Goal: Task Accomplishment & Management: Use online tool/utility

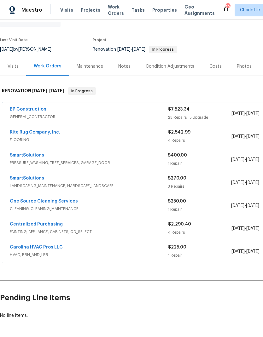
scroll to position [37, 0]
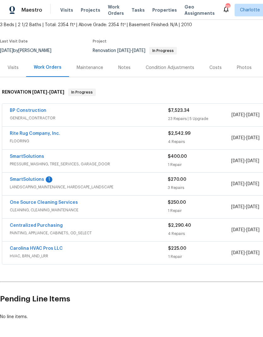
click at [38, 181] on link "SmartSolutions" at bounding box center [27, 179] width 34 height 4
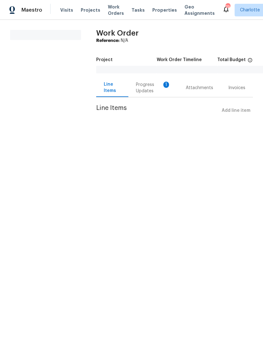
click at [152, 89] on div "Progress Updates 1" at bounding box center [153, 88] width 35 height 13
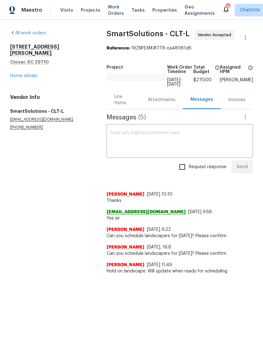
click at [30, 74] on link "Home details" at bounding box center [23, 76] width 27 height 4
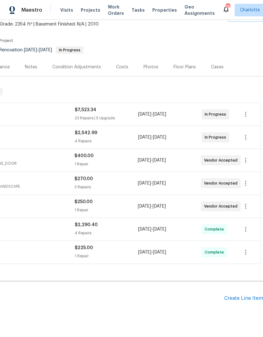
scroll to position [37, 93]
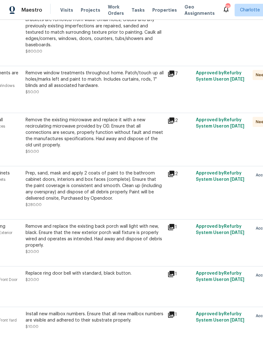
scroll to position [179, 43]
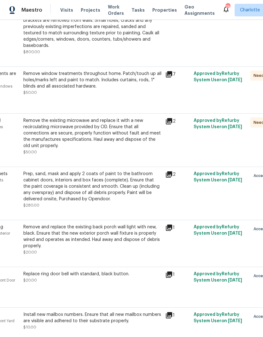
click at [167, 127] on div "2" at bounding box center [177, 137] width 28 height 42
click at [170, 122] on icon at bounding box center [169, 122] width 8 height 8
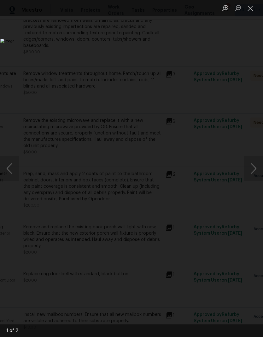
click at [249, 170] on button "Next image" at bounding box center [253, 168] width 19 height 25
click at [252, 167] on button "Next image" at bounding box center [253, 168] width 19 height 25
click at [250, 164] on button "Next image" at bounding box center [253, 168] width 19 height 25
click at [3, 167] on button "Previous image" at bounding box center [9, 168] width 19 height 25
click at [251, 9] on button "Close lightbox" at bounding box center [250, 8] width 13 height 11
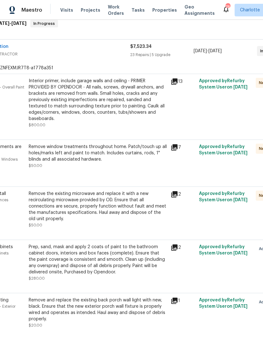
scroll to position [105, 38]
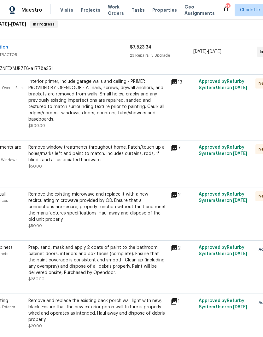
click at [173, 84] on icon at bounding box center [174, 82] width 6 height 6
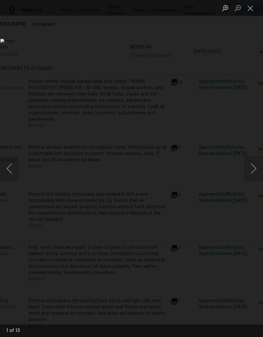
click at [255, 164] on button "Next image" at bounding box center [253, 168] width 19 height 25
click at [252, 162] on button "Next image" at bounding box center [253, 168] width 19 height 25
click at [253, 163] on button "Next image" at bounding box center [253, 168] width 19 height 25
click at [253, 162] on button "Next image" at bounding box center [253, 168] width 19 height 25
click at [251, 160] on button "Next image" at bounding box center [253, 168] width 19 height 25
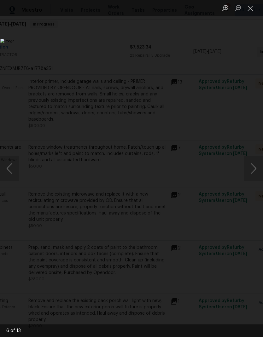
click at [251, 158] on button "Next image" at bounding box center [253, 168] width 19 height 25
click at [252, 157] on button "Next image" at bounding box center [253, 168] width 19 height 25
click at [252, 159] on button "Next image" at bounding box center [253, 168] width 19 height 25
click at [252, 158] on button "Next image" at bounding box center [253, 168] width 19 height 25
click at [253, 159] on button "Next image" at bounding box center [253, 168] width 19 height 25
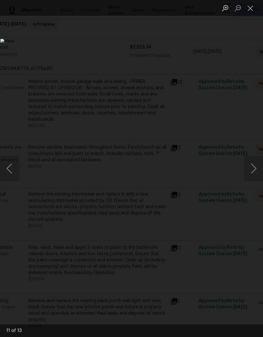
click at [252, 160] on button "Next image" at bounding box center [253, 168] width 19 height 25
click at [251, 160] on button "Next image" at bounding box center [253, 168] width 19 height 25
click at [252, 158] on button "Next image" at bounding box center [253, 168] width 19 height 25
click at [252, 163] on button "Next image" at bounding box center [253, 168] width 19 height 25
click at [250, 7] on button "Close lightbox" at bounding box center [250, 8] width 13 height 11
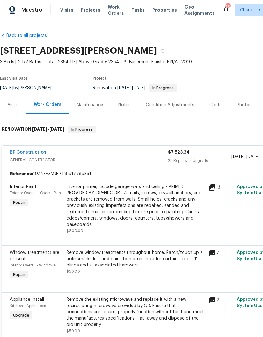
scroll to position [0, 0]
click at [102, 152] on div "BP Construction" at bounding box center [89, 153] width 158 height 8
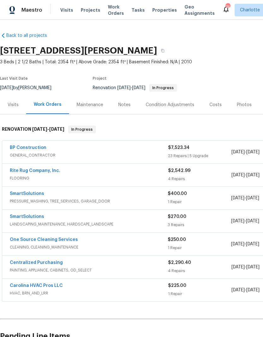
click at [26, 217] on link "SmartSolutions" at bounding box center [27, 217] width 34 height 4
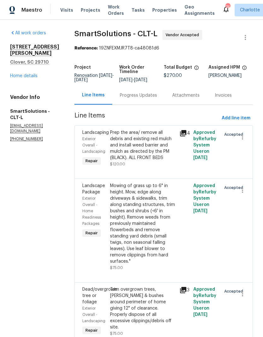
click at [141, 94] on div "Progress Updates" at bounding box center [138, 95] width 37 height 6
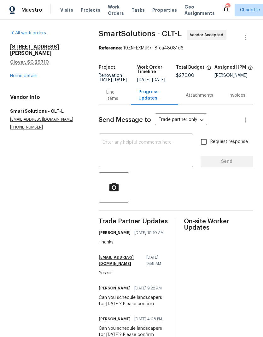
click at [48, 84] on div "All work orders 7019 Sonja Dr Clover, SC 29710 Home details Vendor Info SmartSo…" at bounding box center [46, 80] width 73 height 100
click at [27, 74] on link "Home details" at bounding box center [23, 76] width 27 height 4
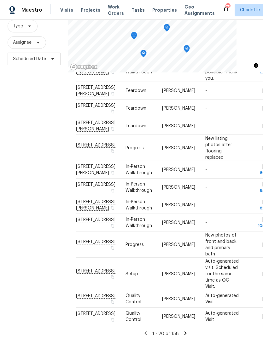
scroll to position [25, 0]
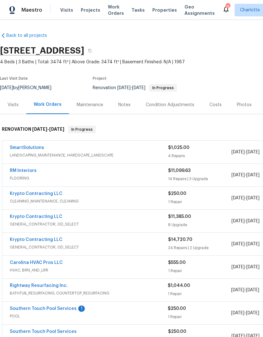
click at [29, 307] on link "Southern Touch Pool Services" at bounding box center [43, 309] width 67 height 4
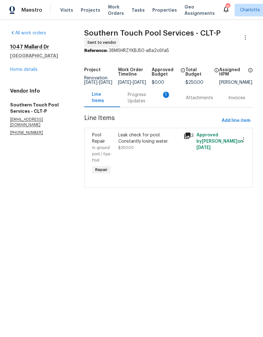
click at [147, 104] on div "Progress Updates 1" at bounding box center [149, 98] width 43 height 13
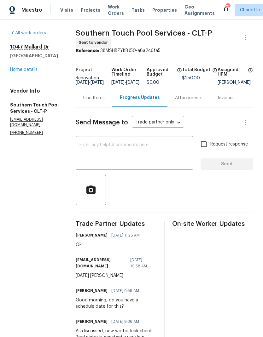
click at [24, 72] on link "Home details" at bounding box center [23, 69] width 27 height 4
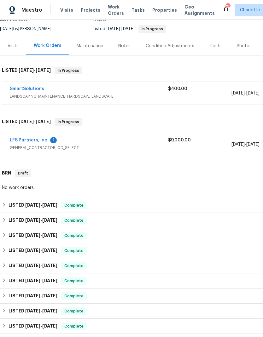
scroll to position [59, 0]
click at [27, 139] on link "LFS Partners, Inc." at bounding box center [29, 140] width 39 height 4
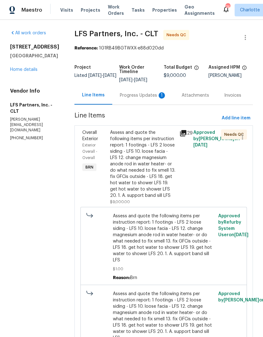
click at [145, 94] on div "Progress Updates 1" at bounding box center [143, 95] width 47 height 6
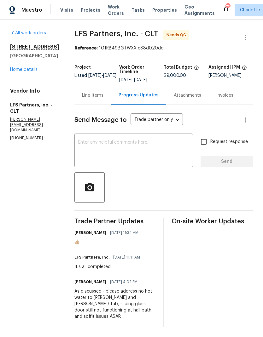
click at [91, 94] on div "Line Items" at bounding box center [92, 95] width 21 height 6
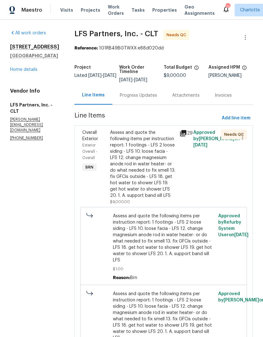
click at [184, 134] on icon at bounding box center [183, 133] width 6 height 6
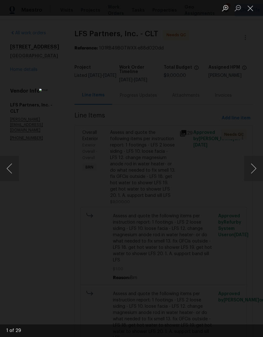
click at [256, 164] on button "Next image" at bounding box center [253, 168] width 19 height 25
click at [256, 163] on button "Next image" at bounding box center [253, 168] width 19 height 25
click at [254, 164] on button "Next image" at bounding box center [253, 168] width 19 height 25
click at [254, 162] on button "Next image" at bounding box center [253, 168] width 19 height 25
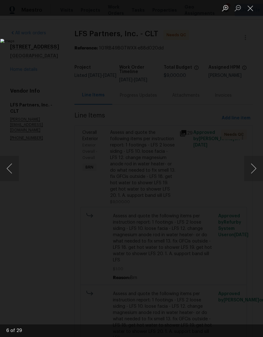
click at [254, 162] on button "Next image" at bounding box center [253, 168] width 19 height 25
click at [255, 162] on button "Next image" at bounding box center [253, 168] width 19 height 25
click at [254, 162] on button "Next image" at bounding box center [253, 168] width 19 height 25
click at [254, 161] on button "Next image" at bounding box center [253, 168] width 19 height 25
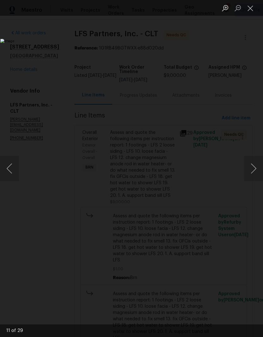
click at [254, 160] on button "Next image" at bounding box center [253, 168] width 19 height 25
click at [254, 158] on button "Next image" at bounding box center [253, 168] width 19 height 25
click at [4, 169] on button "Previous image" at bounding box center [9, 168] width 19 height 25
click at [254, 159] on button "Next image" at bounding box center [253, 168] width 19 height 25
click at [254, 161] on button "Next image" at bounding box center [253, 168] width 19 height 25
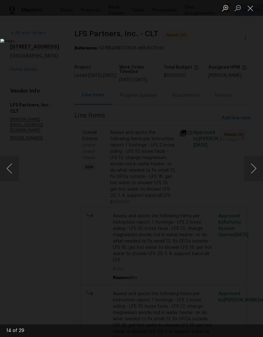
click at [254, 162] on button "Next image" at bounding box center [253, 168] width 19 height 25
click at [253, 162] on button "Next image" at bounding box center [253, 168] width 19 height 25
click at [254, 162] on button "Next image" at bounding box center [253, 168] width 19 height 25
click at [255, 162] on button "Next image" at bounding box center [253, 168] width 19 height 25
click at [254, 162] on button "Next image" at bounding box center [253, 168] width 19 height 25
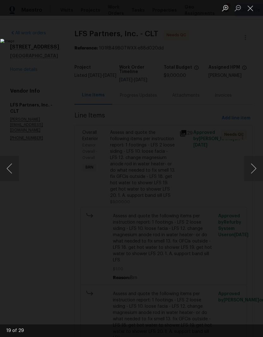
click at [254, 162] on button "Next image" at bounding box center [253, 168] width 19 height 25
click at [255, 162] on button "Next image" at bounding box center [253, 168] width 19 height 25
click at [254, 161] on button "Next image" at bounding box center [253, 168] width 19 height 25
click at [254, 160] on button "Next image" at bounding box center [253, 168] width 19 height 25
click at [255, 160] on button "Next image" at bounding box center [253, 168] width 19 height 25
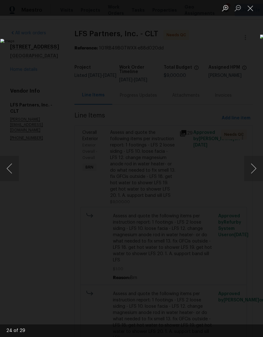
click at [7, 169] on button "Previous image" at bounding box center [9, 168] width 19 height 25
click at [255, 160] on button "Next image" at bounding box center [253, 168] width 19 height 25
click at [256, 161] on button "Next image" at bounding box center [253, 168] width 19 height 25
click at [256, 160] on button "Next image" at bounding box center [253, 168] width 19 height 25
click at [256, 159] on button "Next image" at bounding box center [253, 168] width 19 height 25
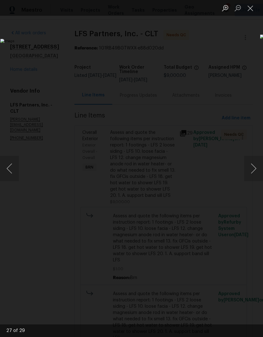
click at [256, 158] on button "Next image" at bounding box center [253, 168] width 19 height 25
click at [256, 164] on button "Next image" at bounding box center [253, 168] width 19 height 25
click at [256, 163] on button "Next image" at bounding box center [253, 168] width 19 height 25
click at [254, 12] on button "Close lightbox" at bounding box center [250, 8] width 13 height 11
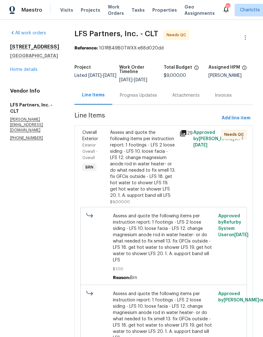
click at [89, 138] on span "Overall Exterior" at bounding box center [90, 135] width 16 height 11
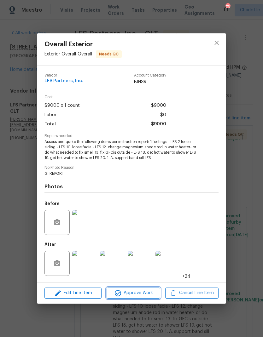
click at [140, 291] on span "Approve Work" at bounding box center [132, 293] width 49 height 8
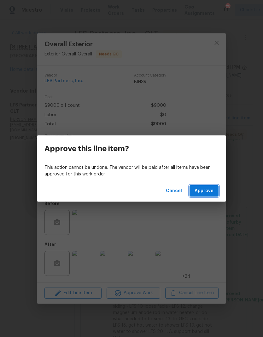
click at [211, 193] on span "Approve" at bounding box center [203, 191] width 19 height 8
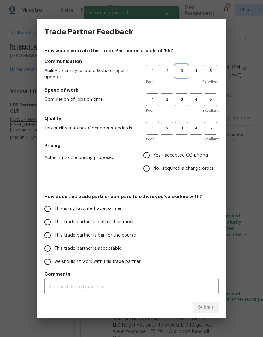
click at [182, 72] on span "3" at bounding box center [181, 70] width 12 height 7
click at [179, 98] on span "3" at bounding box center [181, 99] width 12 height 7
click at [183, 123] on button "3" at bounding box center [181, 128] width 13 height 13
click at [144, 171] on input "No - required a change order" at bounding box center [146, 168] width 13 height 13
radio input "true"
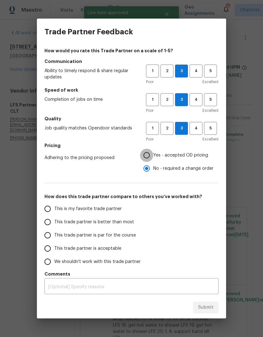
click at [149, 159] on input "Yes - accepted OD pricing" at bounding box center [146, 155] width 13 height 13
radio input "true"
click at [50, 234] on input "This trade partner is par for the course" at bounding box center [47, 235] width 13 height 13
click at [212, 303] on button "Submit" at bounding box center [206, 308] width 26 height 12
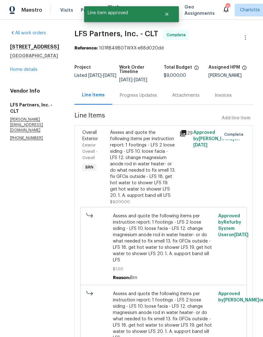
radio input "true"
radio input "false"
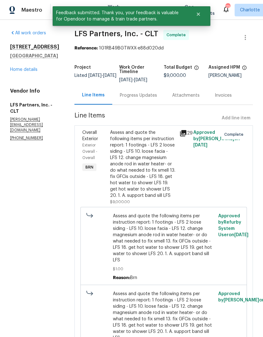
click at [20, 70] on link "Home details" at bounding box center [23, 69] width 27 height 4
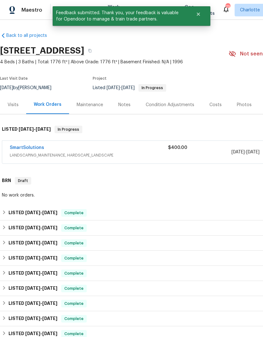
click at [17, 149] on link "SmartSolutions" at bounding box center [27, 148] width 34 height 4
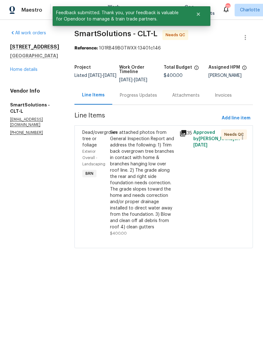
click at [94, 142] on div "Dead/overgrown tree or foliage" at bounding box center [94, 138] width 24 height 19
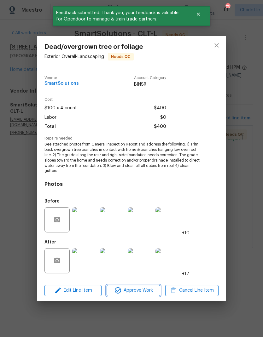
click at [138, 291] on span "Approve Work" at bounding box center [132, 291] width 49 height 8
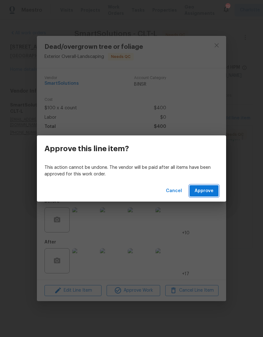
click at [214, 186] on button "Approve" at bounding box center [203, 191] width 29 height 12
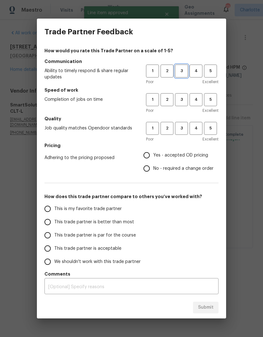
click at [180, 68] on span "3" at bounding box center [181, 70] width 12 height 7
click at [181, 98] on span "3" at bounding box center [181, 99] width 12 height 7
click at [186, 127] on span "3" at bounding box center [181, 128] width 12 height 7
click at [166, 71] on span "2" at bounding box center [167, 70] width 12 height 7
click at [166, 97] on span "2" at bounding box center [167, 99] width 12 height 7
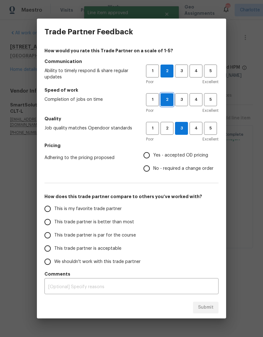
click at [169, 127] on span "2" at bounding box center [167, 128] width 12 height 7
click at [184, 129] on span "3" at bounding box center [181, 128] width 12 height 7
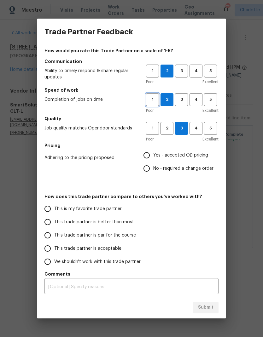
click at [152, 100] on span "1" at bounding box center [153, 99] width 12 height 7
click at [144, 156] on input "Yes - accepted OD pricing" at bounding box center [146, 155] width 13 height 13
radio input "true"
click at [50, 250] on input "This trade partner is acceptable" at bounding box center [47, 248] width 13 height 13
click at [163, 288] on textarea at bounding box center [131, 287] width 166 height 4
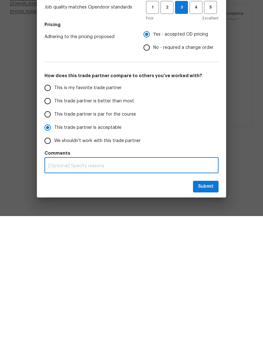
radio input "true"
type textarea "M"
radio input "false"
type textarea "Mu"
radio input "false"
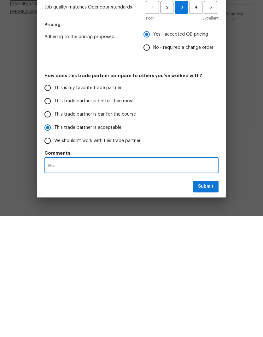
type textarea "Mul"
radio input "false"
type textarea "Mult"
radio input "false"
type textarea "Multi"
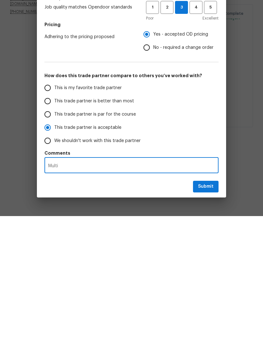
radio input "false"
type textarea "Multip"
radio input "false"
type textarea "Multipl"
radio input "false"
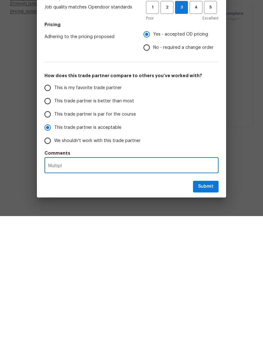
type textarea "Multiple"
radio input "false"
type textarea "Multiple"
radio input "false"
type textarea "Multiple d"
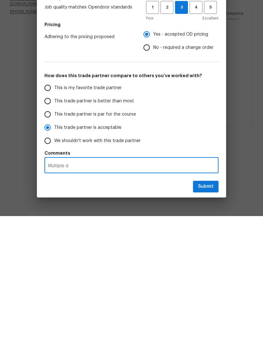
radio input "false"
type textarea "Multiple de"
radio input "false"
type textarea "Multiple del"
radio input "false"
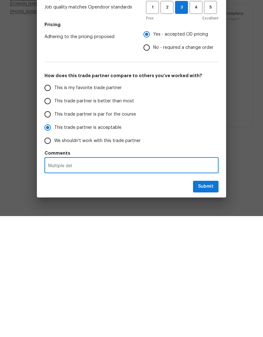
type textarea "Multiple dela"
radio input "false"
type textarea "Multiple delay"
radio input "false"
type textarea "Multiple delays"
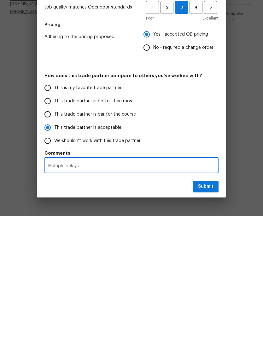
radio input "false"
type textarea "Multiple delays"
radio input "false"
type textarea "Multiple delays o"
radio input "false"
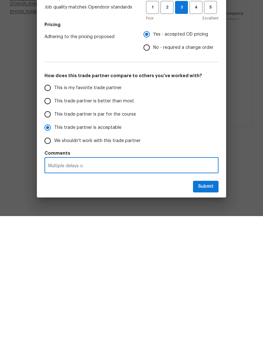
type textarea "Multiple delays on"
radio input "false"
type textarea "Multiple delays on"
radio input "false"
type textarea "Multiple delays on c"
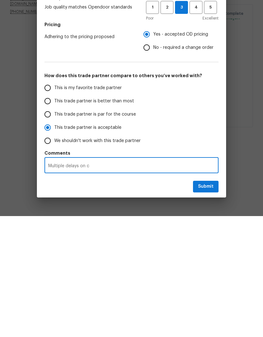
radio input "false"
type textarea "Multiple delays on co"
radio input "false"
type textarea "Multiple delays on com"
radio input "false"
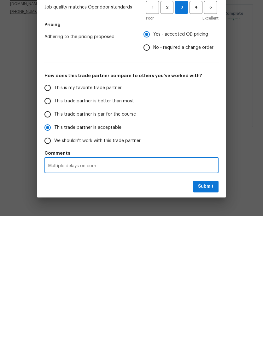
type textarea "Multiple delays on comp"
radio input "false"
type textarea "Multiple delays on compl"
radio input "false"
type textarea "Multiple delays on comple"
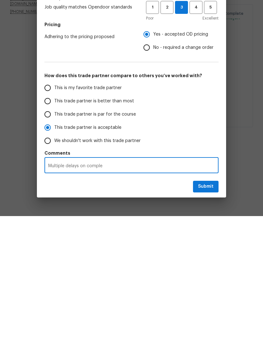
radio input "false"
type textarea "Multiple delays on complet"
radio input "false"
type textarea "Multiple delays on completi"
radio input "false"
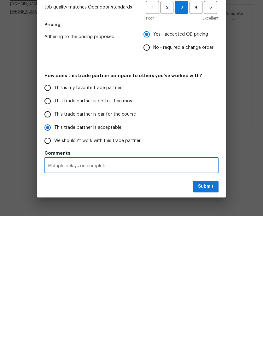
type textarea "Multiple delays on completin"
radio input "false"
type textarea "Multiple delays on completing"
radio input "false"
type textarea "Multiple delays on completing"
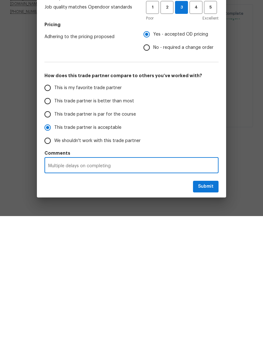
radio input "false"
type textarea "Multiple delays on completing w"
radio input "false"
type textarea "Multiple delays on completing wo"
radio input "false"
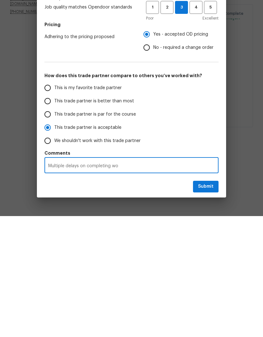
type textarea "Multiple delays on completing wor"
radio input "false"
type textarea "Multiple delays on completing work"
radio input "false"
type textarea "Multiple delays on completing work"
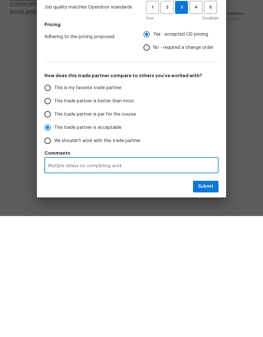
radio input "false"
type textarea "Multiple delays on completing work w"
radio input "false"
type textarea "Multiple delays on completing work wi"
radio input "false"
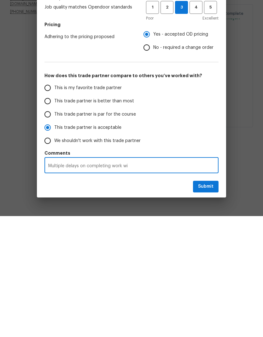
type textarea "Multiple delays on completing work wit"
radio input "false"
type textarea "Multiple delays on completing work with"
radio input "false"
type textarea "Multiple delays on completing work with"
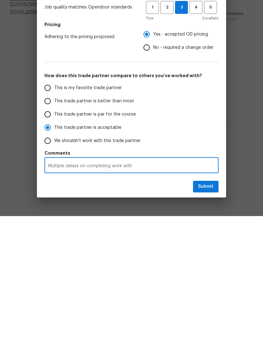
radio input "false"
type textarea "Multiple delays on completing work with m"
radio input "false"
type textarea "Multiple delays on completing work with mo"
radio input "false"
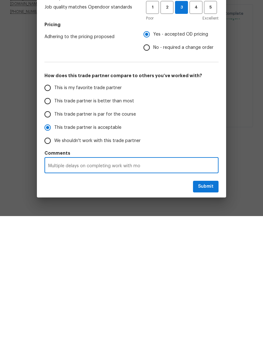
type textarea "Multiple delays on completing work with no"
radio input "false"
type textarea "Multiple delays on completing work with no"
radio input "false"
type textarea "Multiple delays on completing work with no n"
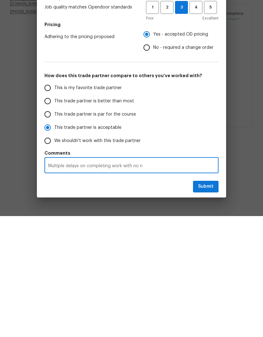
radio input "false"
type textarea "Multiple delays on completing work with no no"
radio input "false"
type textarea "Multiple delays on completing work with no not"
radio input "false"
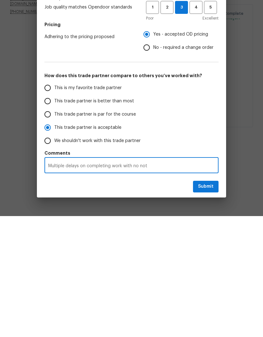
type textarea "Multiple delays on completing work with no noti"
radio input "false"
type textarea "Multiple delays on completing work with no notiv"
radio input "false"
type textarea "Multiple delays on completing work with no notivi"
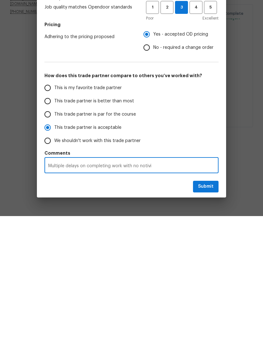
radio input "false"
type textarea "Multiple delays on completing work with no notivis"
radio input "false"
type textarea "Multiple delays on completing work with no notivist"
radio input "false"
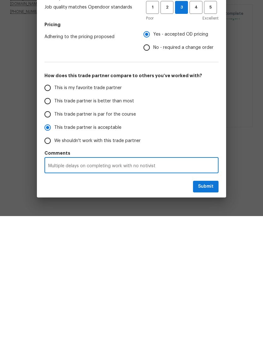
type textarea "Multiple delays on completing work with no notivisti"
radio input "false"
type textarea "Multiple delays on completing work with no notivistio"
radio input "false"
type textarea "Multiple delays on completing work with no notivistion"
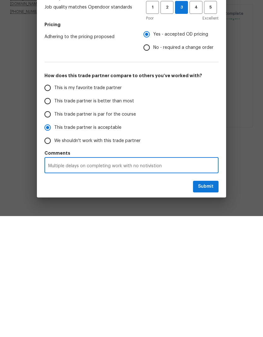
radio input "false"
type textarea "Multiple delays on completing work with no notification"
radio input "false"
type textarea "Multiple delays on completing work with no notification"
radio input "false"
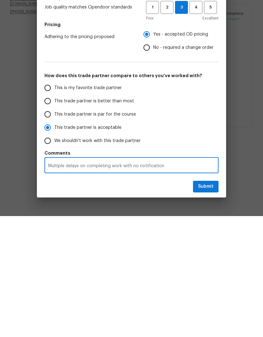
type textarea "Multiple delays on completing work with no notification o"
radio input "false"
type textarea "Multiple delays on completing work with no notification of"
radio input "false"
type textarea "Multiple delays on completing work with no notification of"
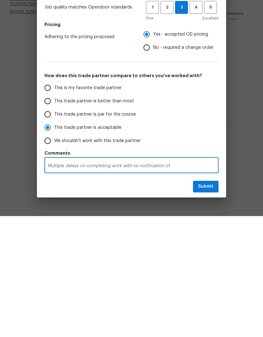
radio input "false"
type textarea "Multiple delays on completing work with no notification of d"
radio input "false"
type textarea "Multiple delays on completing work with no notification of de"
radio input "false"
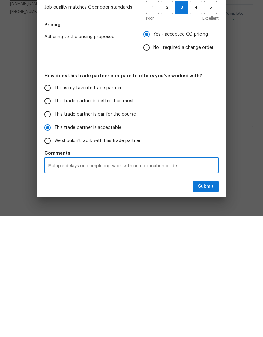
type textarea "Multiple delays on completing work with no notification of del"
radio input "false"
type textarea "Multiple delays on completing work with no notification of dela"
radio input "false"
type textarea "Multiple delays on completing work with no notification of delay"
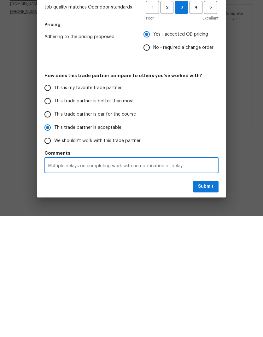
radio input "false"
type textarea "Multiple delays on completing work with no notification of delays"
radio input "false"
type textarea "Multiple delays on completing work with no notification of delays."
radio input "false"
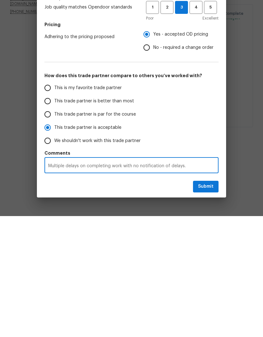
type textarea "Multiple delays on completing work with no notification of delays."
radio input "false"
type textarea "Multiple delays on completing work with no notification of delays. N"
radio input "false"
type textarea "Multiple delays on completing work with no notification of delays. No"
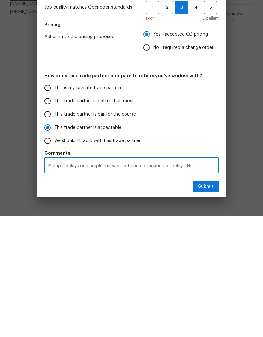
radio input "false"
type textarea "Multiple delays on completing work with no notification of delays. No"
radio input "false"
type textarea "Multiple delays on completing work with no notification of delays. No r"
radio input "false"
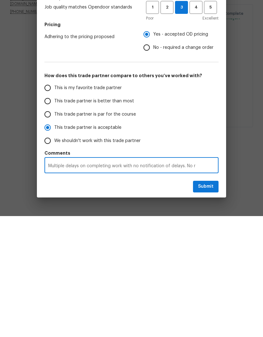
type textarea "Multiple delays on completing work with no notification of delays. No re"
radio input "false"
type textarea "Multiple delays on completing work with no notification of delays. No res"
radio input "false"
type textarea "Multiple delays on completing work with no notification of delays. No resp"
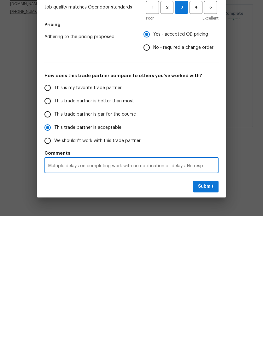
radio input "false"
type textarea "Multiple delays on completing work with no notification of delays. No respo"
radio input "false"
type textarea "Multiple delays on completing work with no notification of delays. No respon"
radio input "false"
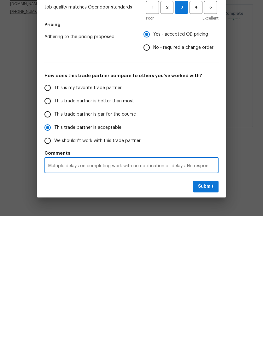
type textarea "Multiple delays on completing work with no notification of delays. No respons"
radio input "false"
type textarea "Multiple delays on completing work with no notification of delays. No response"
radio input "false"
type textarea "Multiple delays on completing work with no notification of delays. No response"
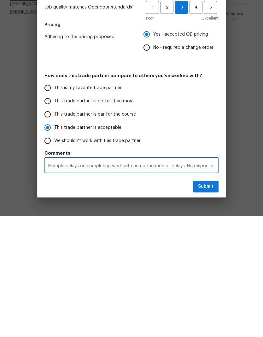
radio input "false"
type textarea "Multiple delays on completing work with no notification of delays. No response i"
radio input "false"
type textarea "Multiple delays on completing work with no notification of delays. No response …"
radio input "false"
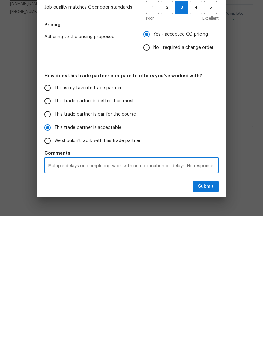
type textarea "Multiple delays on completing work with no notification of delays. No response …"
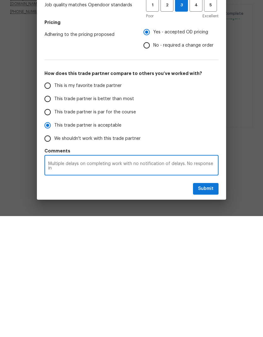
radio input "false"
type textarea "Multiple delays on completing work with no notification of delays. No response …"
radio input "false"
type textarea "Multiple delays on completing work with no notification of delays. No response …"
radio input "false"
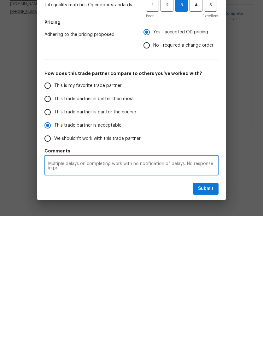
type textarea "Multiple delays on completing work with no notification of delays. No response …"
radio input "false"
type textarea "Multiple delays on completing work with no notification of delays. No response …"
radio input "false"
type textarea "Multiple delays on completing work with no notification of delays. No response …"
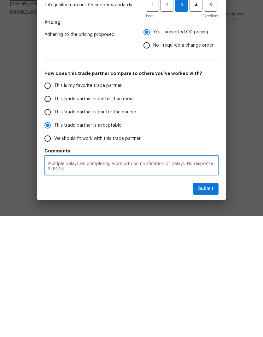
radio input "false"
type textarea "Multiple delays on completing work with no notification of delays. No response …"
radio input "false"
type textarea "Multiple delays on completing work with no notification of delays. No response …"
radio input "false"
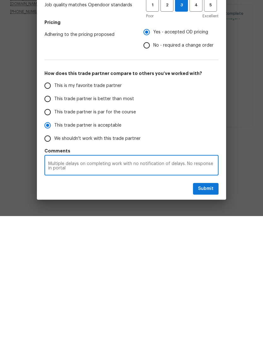
type textarea "Multiple delays on completing work with no notification of delays. No response …"
radio input "false"
type textarea "Multiple delays on completing work with no notification of delays. No response …"
radio input "false"
type textarea "Multiple delays on completing work with no notification of delays. No response …"
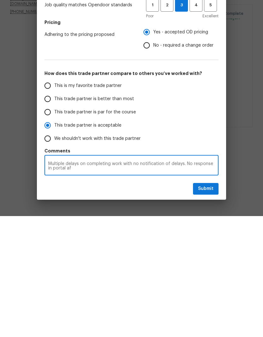
radio input "false"
type textarea "Multiple delays on completing work with no notification of delays. No response …"
radio input "false"
type textarea "Multiple delays on completing work with no notification of delays. No response …"
radio input "false"
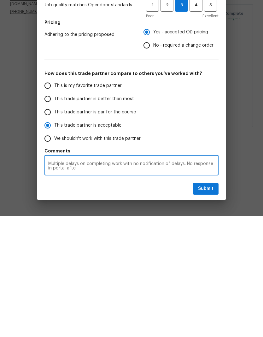
type textarea "Multiple delays on completing work with no notification of delays. No response …"
radio input "false"
type textarea "Multiple delays on completing work with no notification of delays. No response …"
radio input "false"
click at [221, 299] on div "Submit" at bounding box center [131, 310] width 189 height 22
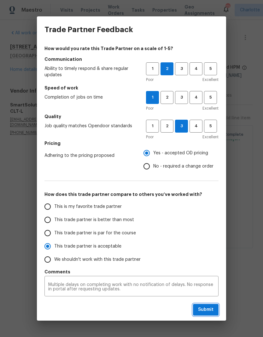
click at [207, 311] on span "Submit" at bounding box center [205, 310] width 15 height 8
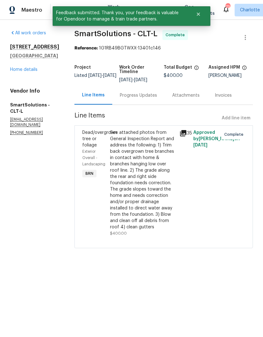
click at [15, 70] on link "Home details" at bounding box center [23, 69] width 27 height 4
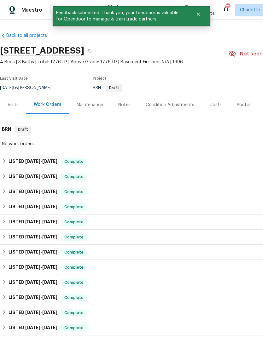
click at [119, 107] on div "Notes" at bounding box center [124, 105] width 12 height 6
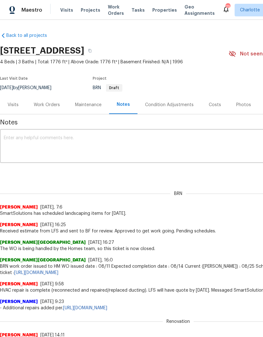
click at [20, 147] on textarea at bounding box center [178, 147] width 348 height 22
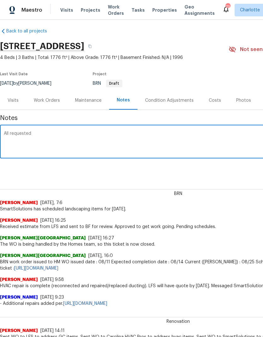
scroll to position [5, 0]
click at [143, 136] on textarea "All requested" at bounding box center [178, 142] width 348 height 22
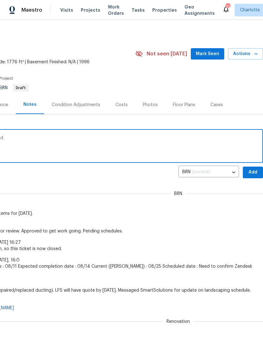
scroll to position [0, 93]
click at [255, 170] on span "Add" at bounding box center [253, 173] width 10 height 8
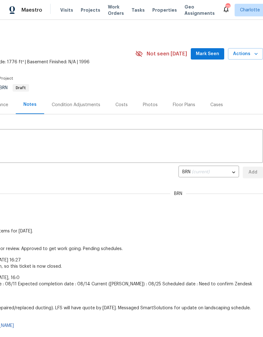
click at [209, 51] on span "Mark Seen" at bounding box center [207, 54] width 23 height 8
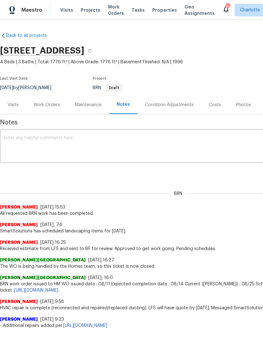
scroll to position [0, 0]
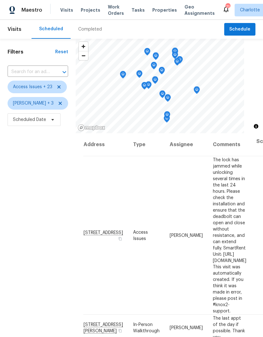
click at [81, 12] on span "Projects" at bounding box center [91, 10] width 20 height 6
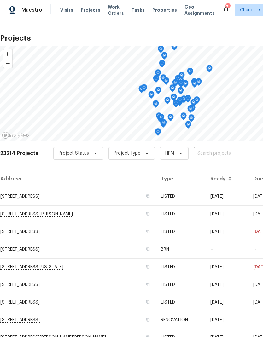
click at [222, 147] on div "23214 Projects Project Status Project Type HPM ​" at bounding box center [178, 157] width 356 height 25
click at [224, 154] on input "text" at bounding box center [229, 154] width 72 height 10
type input "1411 swa"
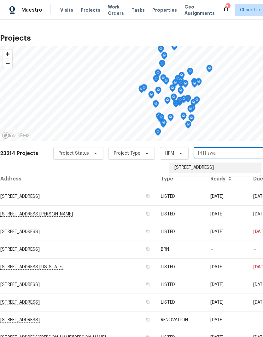
click at [209, 173] on li "[STREET_ADDRESS]" at bounding box center [215, 168] width 92 height 11
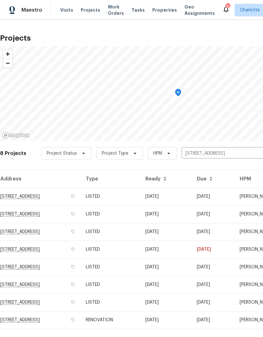
click at [23, 199] on td "[STREET_ADDRESS]" at bounding box center [40, 197] width 81 height 18
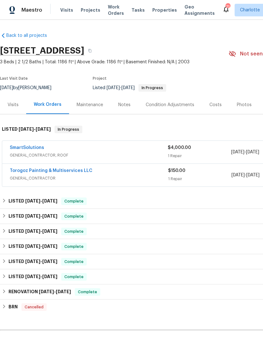
click at [23, 147] on link "SmartSolutions" at bounding box center [27, 148] width 34 height 4
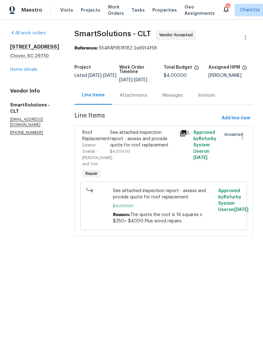
click at [136, 101] on div "Attachments" at bounding box center [133, 95] width 43 height 19
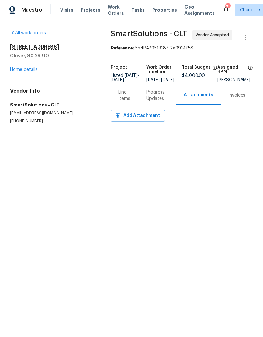
click at [150, 102] on div "Progress Updates" at bounding box center [157, 95] width 22 height 13
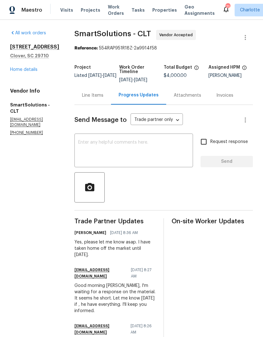
click at [167, 151] on textarea at bounding box center [133, 151] width 111 height 22
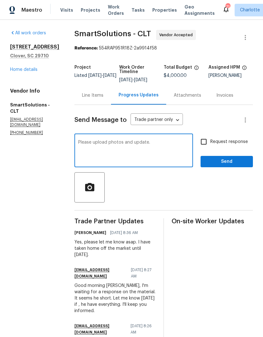
type textarea "Please upload photos and update."
click at [210, 142] on input "Request response" at bounding box center [203, 141] width 13 height 13
checkbox input "true"
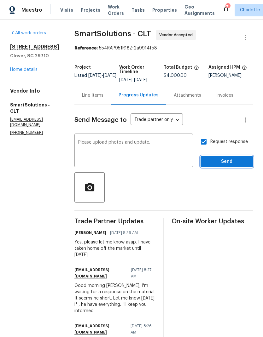
click at [238, 156] on button "Send" at bounding box center [226, 162] width 52 height 12
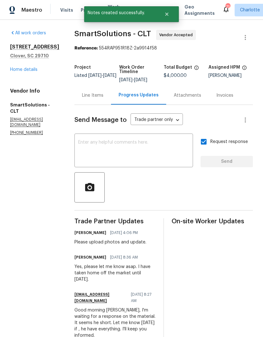
click at [13, 72] on link "Home details" at bounding box center [23, 69] width 27 height 4
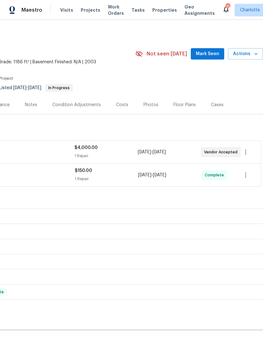
scroll to position [0, 93]
